Goal: Information Seeking & Learning: Find specific fact

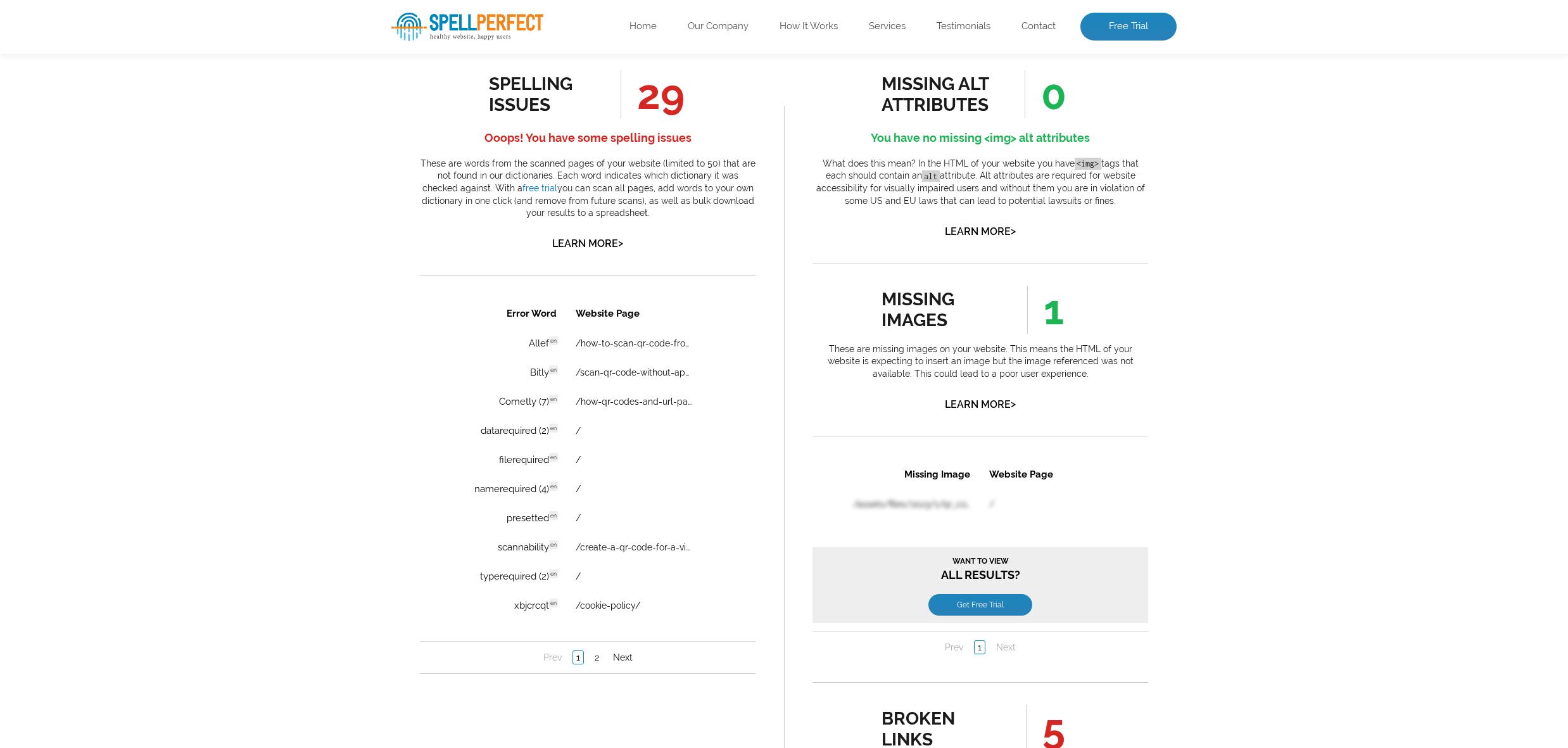
scroll to position [694, 0]
click at [564, 237] on div "spelling issues 29 Ooops! You have some spelling issues These are words from th…" at bounding box center [588, 162] width 335 height 183
click at [569, 249] on link "Learn More >" at bounding box center [588, 244] width 71 height 12
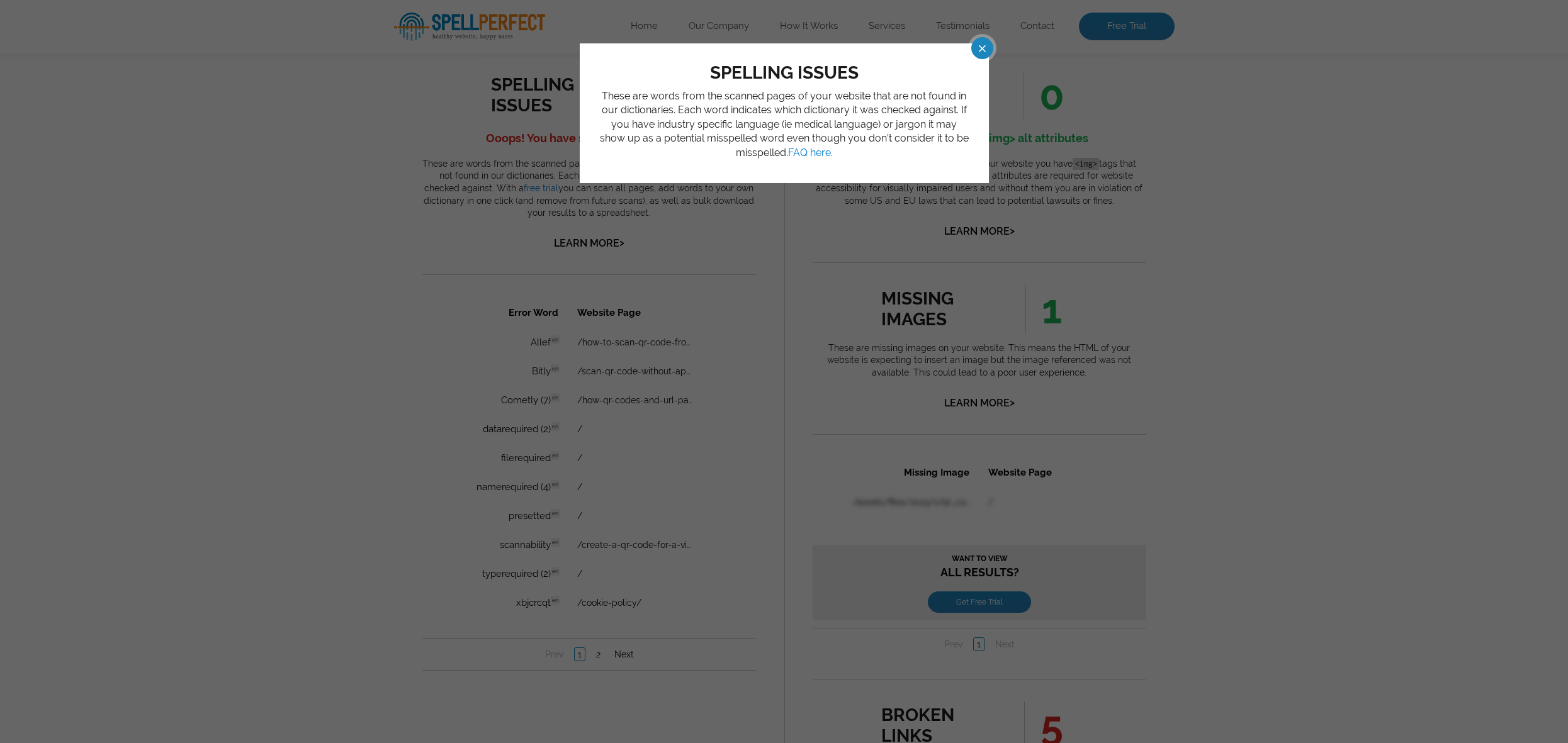
click at [978, 50] on span at bounding box center [971, 48] width 22 height 22
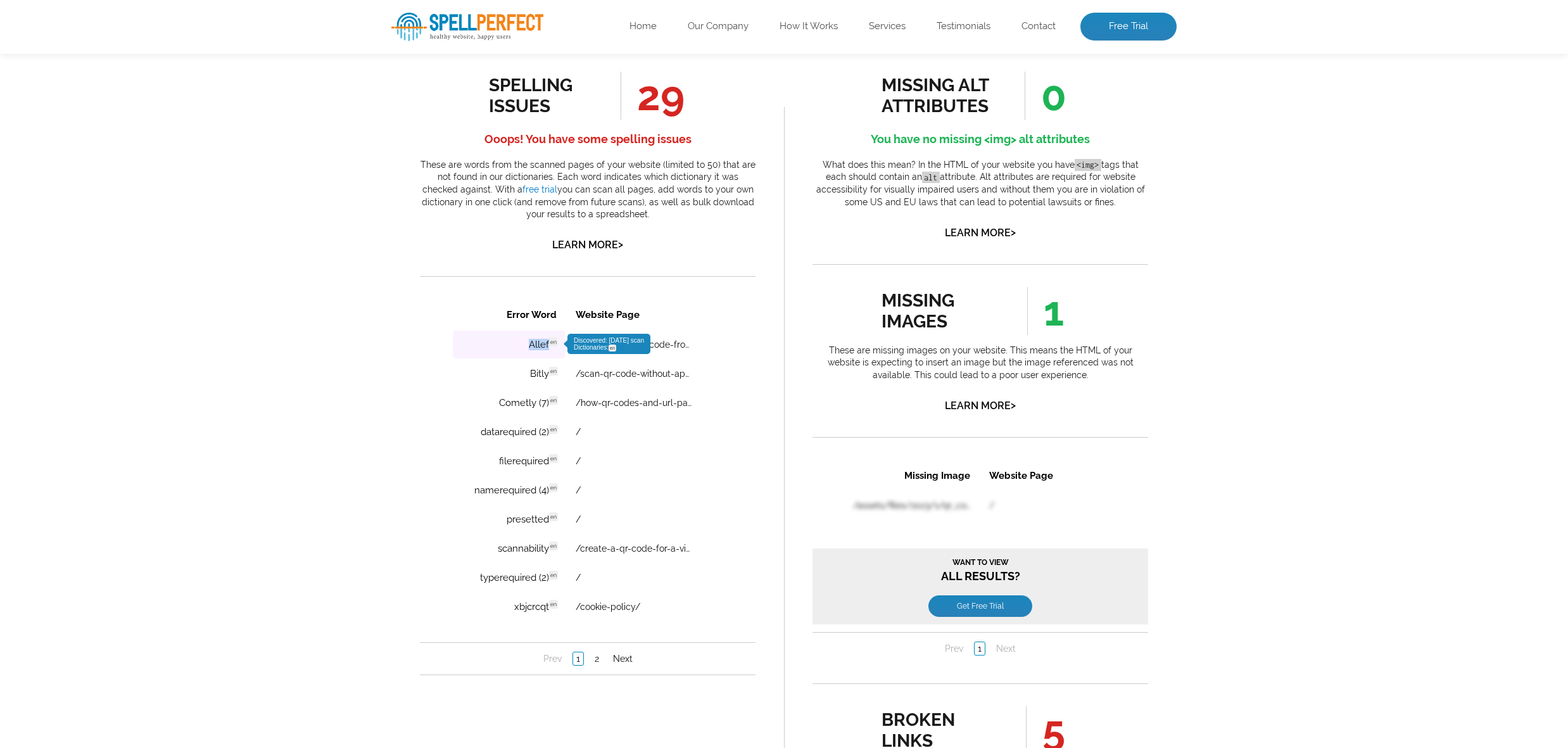
drag, startPoint x: 526, startPoint y: 347, endPoint x: 547, endPoint y: 346, distance: 21.0
click at [547, 346] on td "Allef en Discovered: 09-30-2025 scan Dictionaries: en" at bounding box center [508, 344] width 112 height 28
copy td "Allef"
drag, startPoint x: 472, startPoint y: 432, endPoint x: 535, endPoint y: 431, distance: 63.0
click at [535, 431] on td "datarequired (2) en Discovered: 09-30-2025 scan Dictionaries: en" at bounding box center [508, 432] width 112 height 28
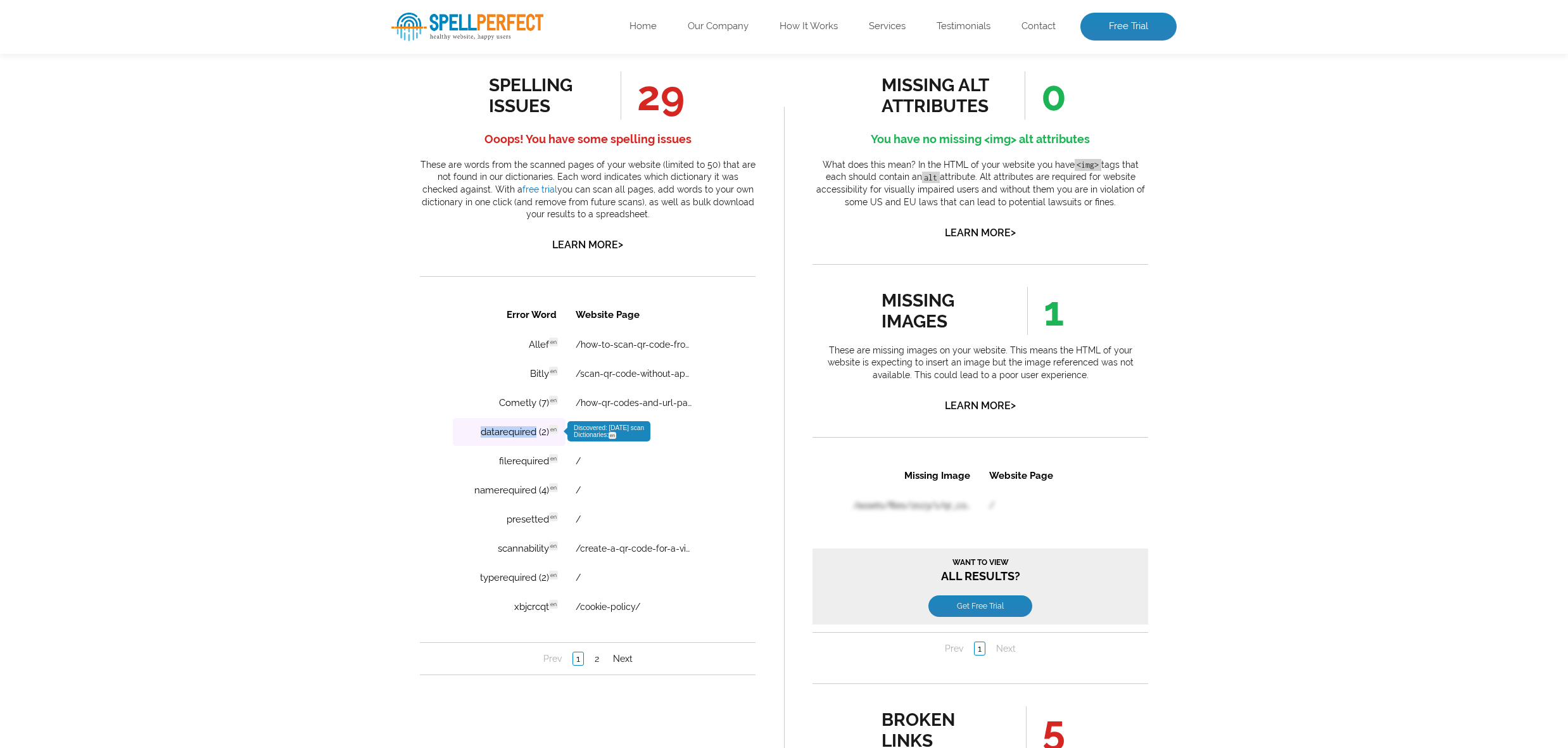
copy td "datarequired"
drag, startPoint x: 479, startPoint y: 550, endPoint x: 549, endPoint y: 550, distance: 70.0
click at [549, 550] on td "scannability en Discovered: 09-30-2025 scan Dictionaries: en" at bounding box center [508, 549] width 112 height 28
copy td "scannability"
click at [620, 657] on link "Next" at bounding box center [623, 658] width 26 height 13
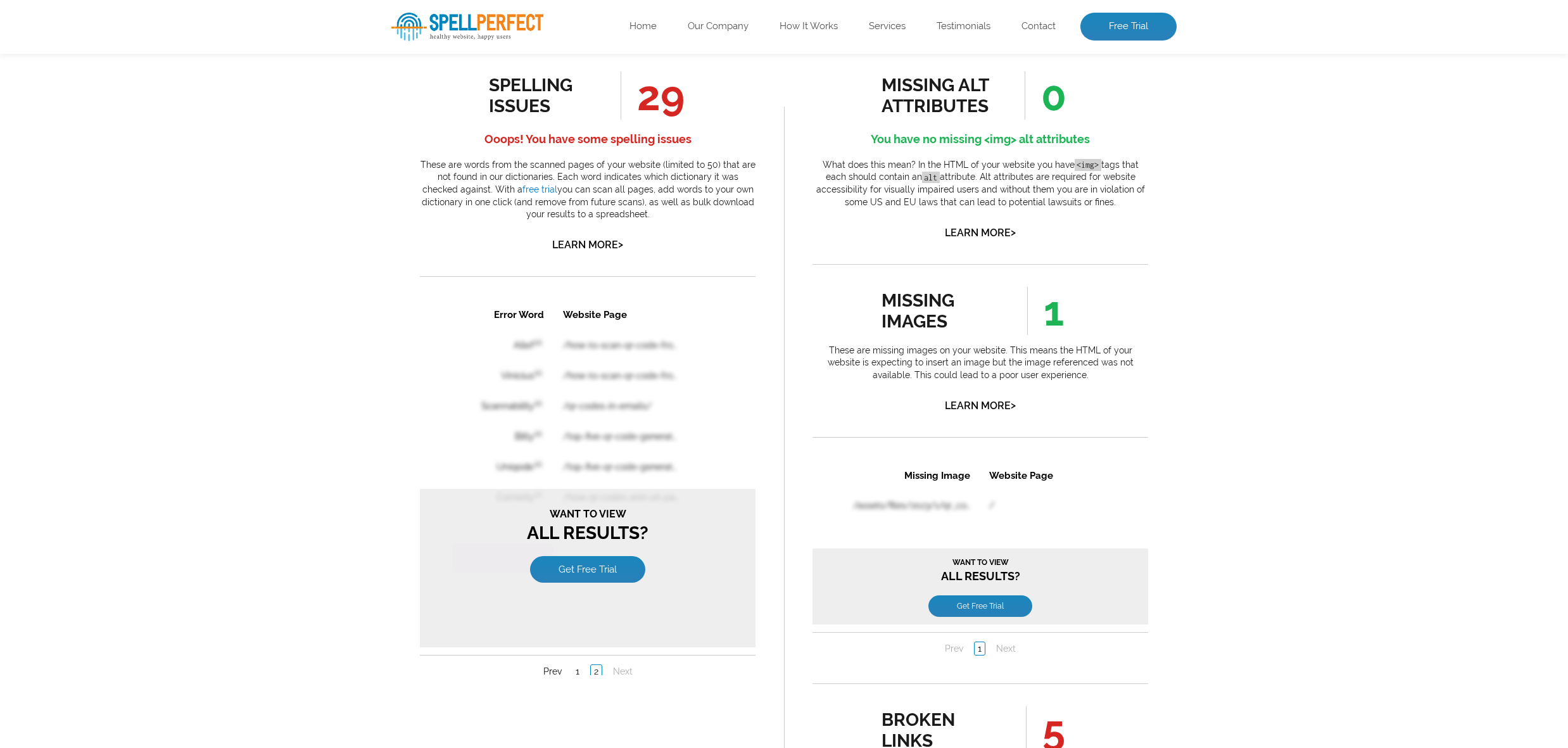
scroll to position [0, 0]
